Goal: Find specific page/section: Find specific page/section

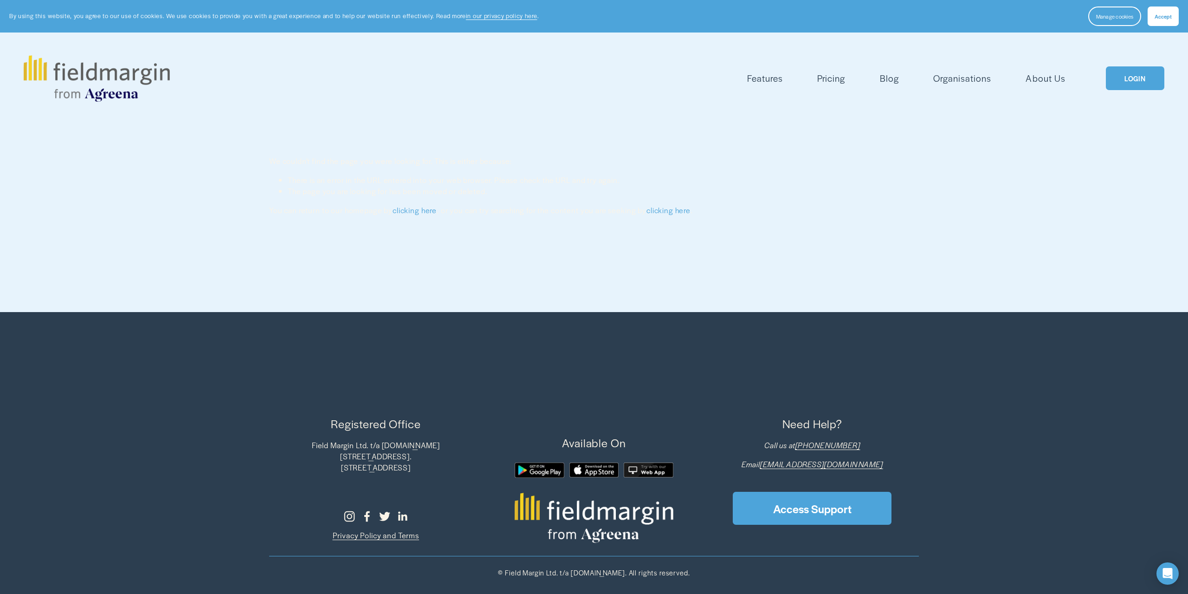
click at [1139, 84] on link "LOGIN" at bounding box center [1135, 78] width 58 height 24
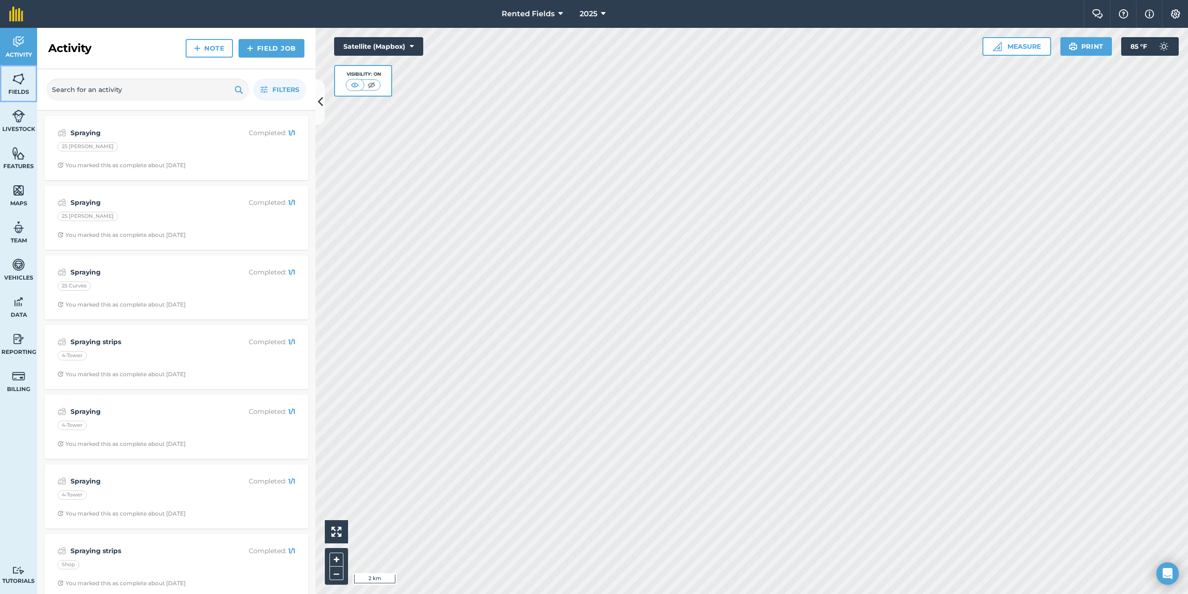
click at [15, 90] on span "Fields" at bounding box center [18, 91] width 37 height 7
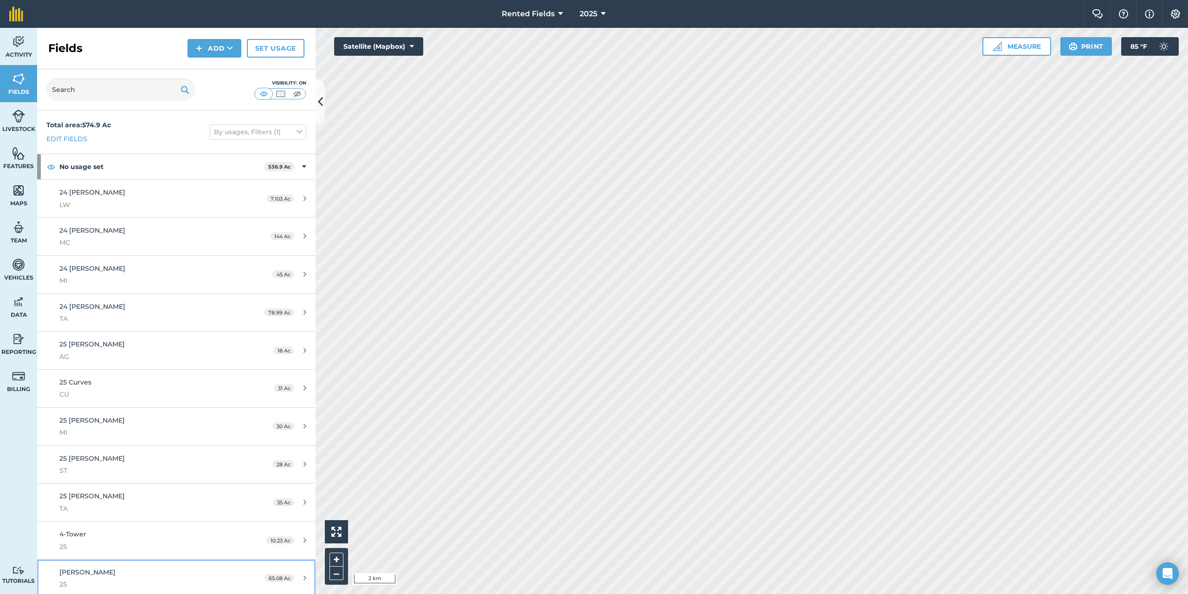
click at [63, 570] on span "Bush" at bounding box center [87, 572] width 56 height 8
